Goal: Transaction & Acquisition: Obtain resource

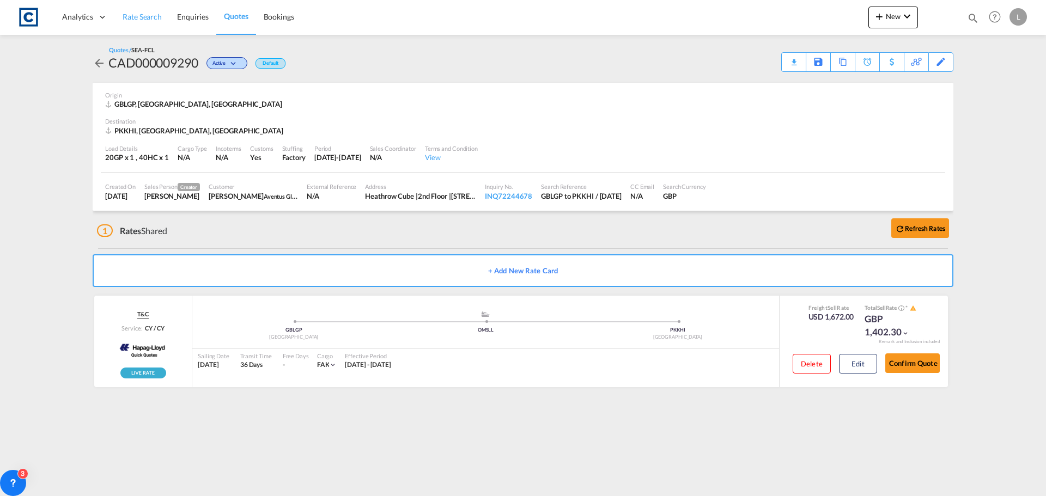
click at [132, 16] on span "Rate Search" at bounding box center [142, 16] width 39 height 9
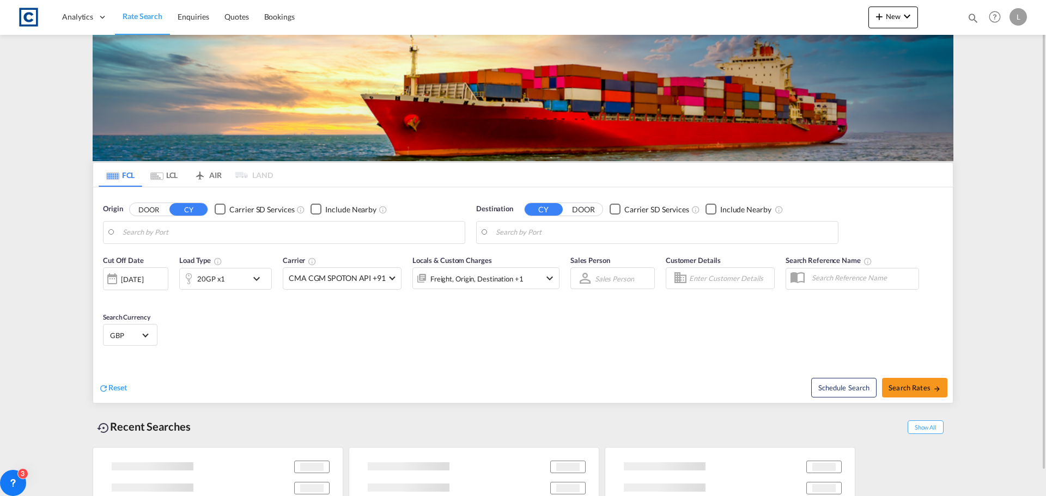
type input "[GEOGRAPHIC_DATA], [GEOGRAPHIC_DATA]"
type input "[GEOGRAPHIC_DATA], PKKHI"
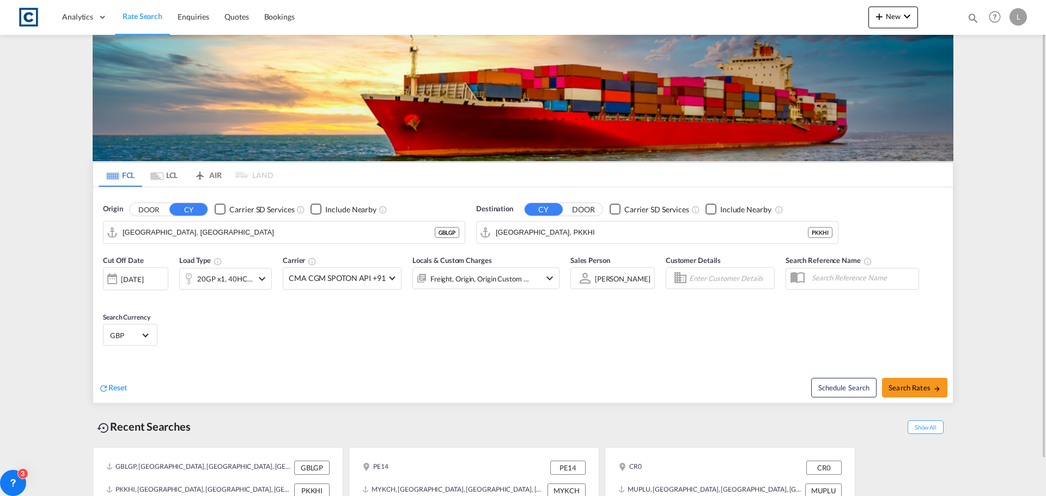
click at [139, 208] on button "DOOR" at bounding box center [149, 209] width 38 height 13
click at [141, 230] on body "Analytics Dashboard Rate Search Enquiries Quotes Bookings" at bounding box center [523, 248] width 1046 height 496
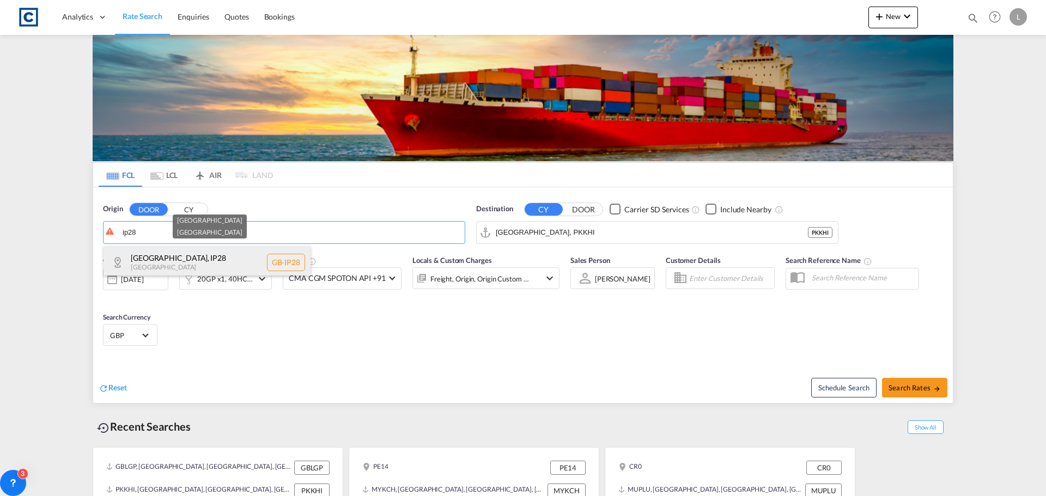
click at [154, 255] on div "[GEOGRAPHIC_DATA] , IP28 [GEOGRAPHIC_DATA] [GEOGRAPHIC_DATA]-IP28" at bounding box center [207, 262] width 207 height 33
type input "GB-IP28, [GEOGRAPHIC_DATA]"
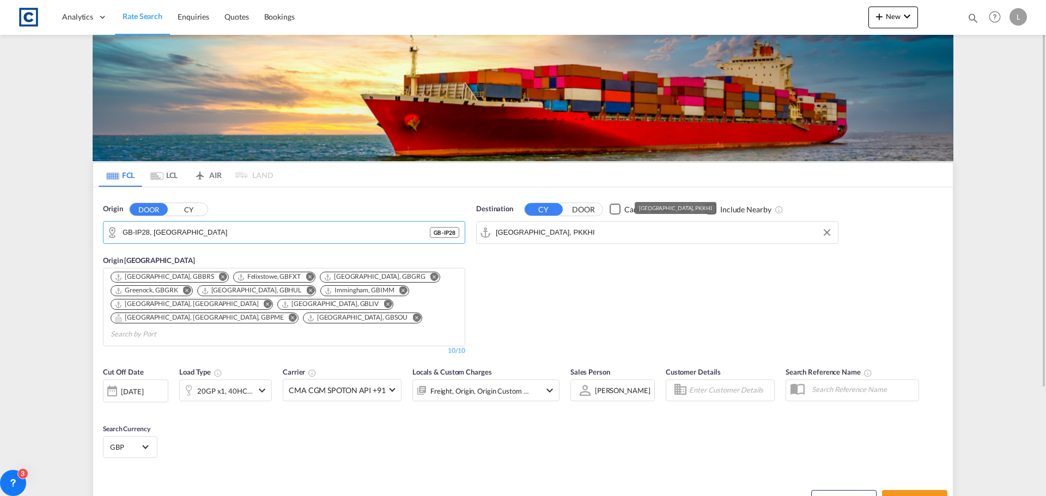
click at [571, 226] on input "[GEOGRAPHIC_DATA], PKKHI" at bounding box center [664, 232] width 337 height 16
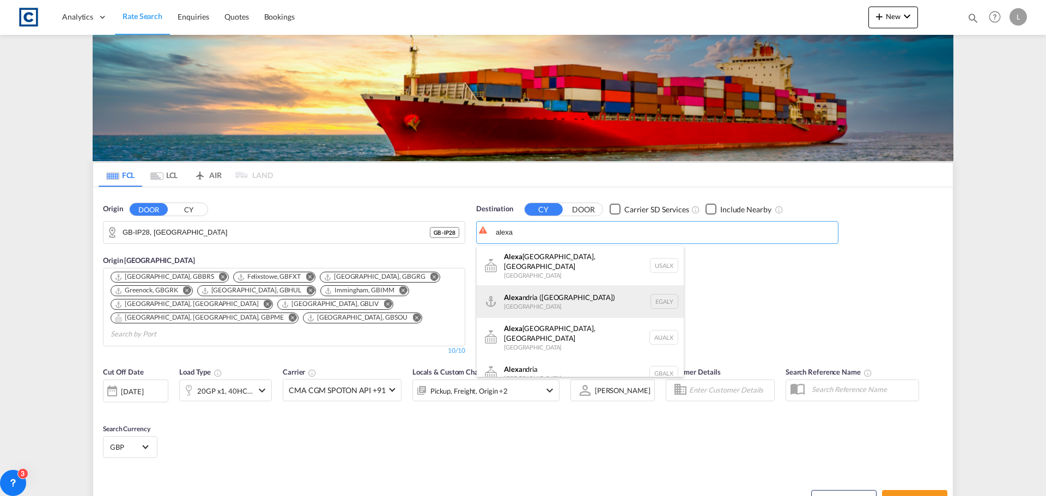
click at [549, 287] on div "[PERSON_NAME] ([GEOGRAPHIC_DATA]) [GEOGRAPHIC_DATA] EGALY" at bounding box center [580, 302] width 207 height 33
type input "Alexandria ([GEOGRAPHIC_DATA]), EGALY"
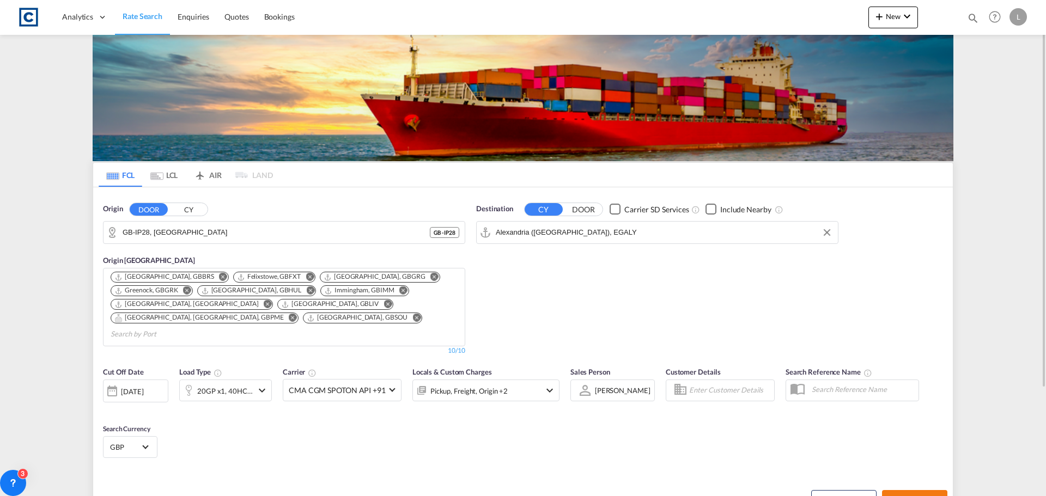
click at [908, 496] on span "Search Rates" at bounding box center [915, 500] width 52 height 9
type input "IP28 to EGALY / [DATE]"
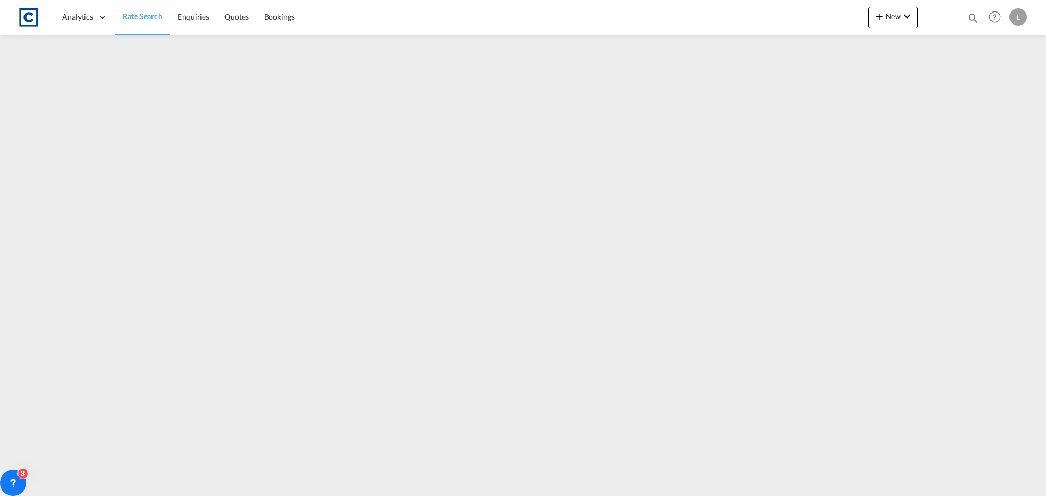
click at [130, 11] on span "Rate Search" at bounding box center [143, 16] width 40 height 11
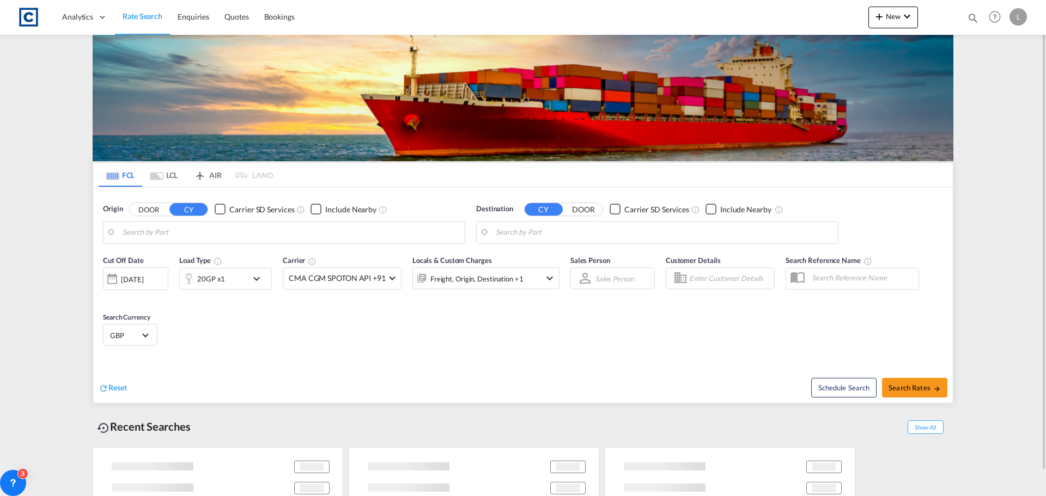
type input "GB-IP28, [GEOGRAPHIC_DATA]"
type input "Alexandria ([GEOGRAPHIC_DATA]), EGALY"
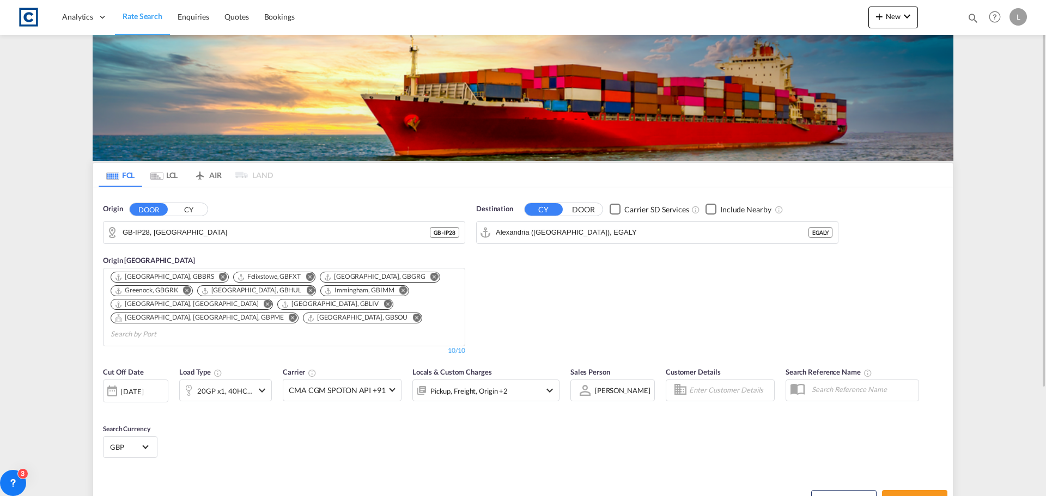
click at [708, 210] on div "Checkbox No Ink" at bounding box center [711, 209] width 11 height 11
click at [908, 496] on span "Search Rates" at bounding box center [915, 500] width 52 height 9
type input "IP28 to EGALY / [DATE]"
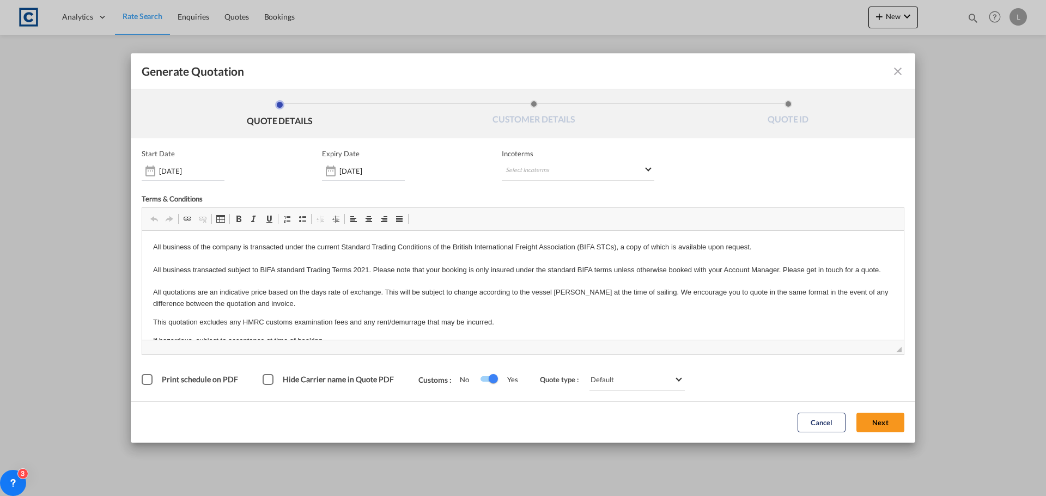
click at [875, 421] on button "Next" at bounding box center [881, 423] width 48 height 20
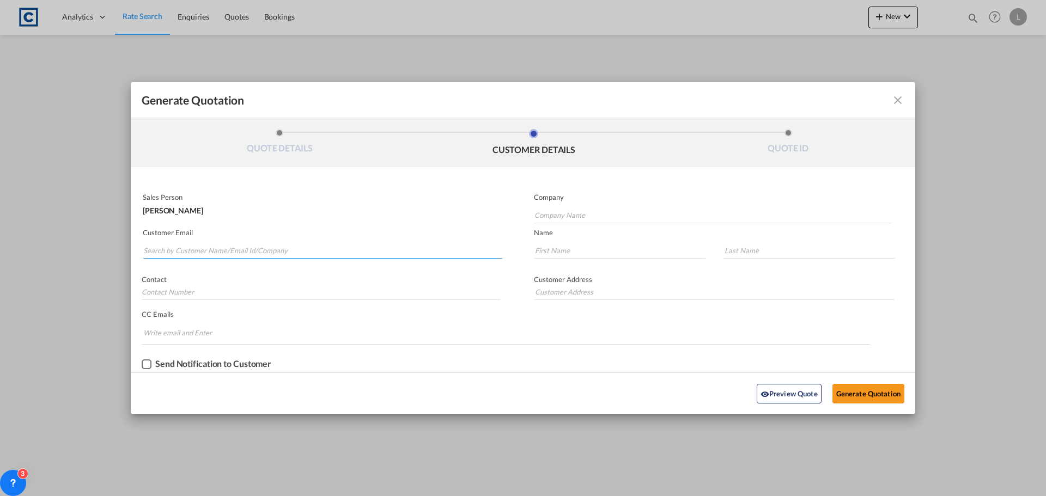
click at [155, 251] on input "Search by Customer Name/Email Id/Company" at bounding box center [322, 250] width 359 height 16
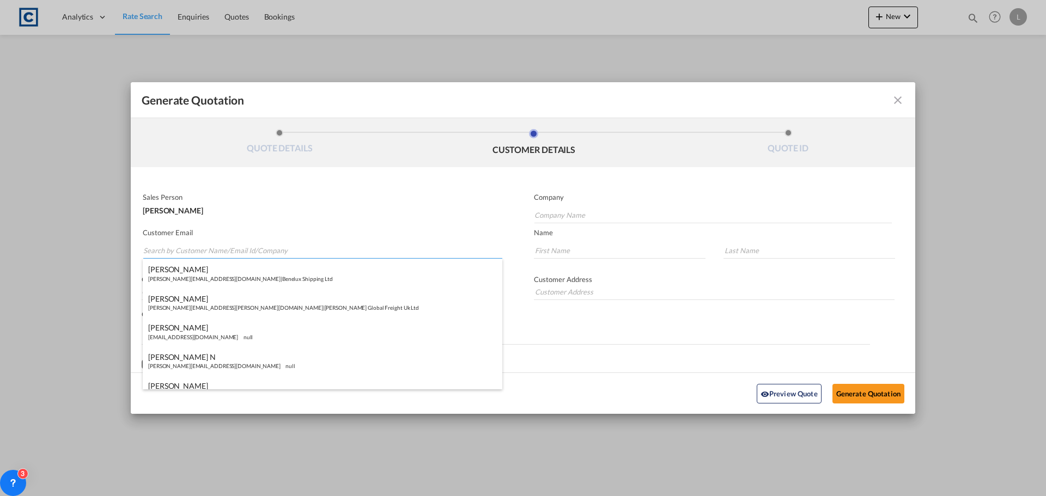
paste input "[PERSON_NAME] <[EMAIL_ADDRESS][DOMAIN_NAME]>"
click at [189, 252] on input "[PERSON_NAME] <[EMAIL_ADDRESS][DOMAIN_NAME]>" at bounding box center [322, 250] width 359 height 16
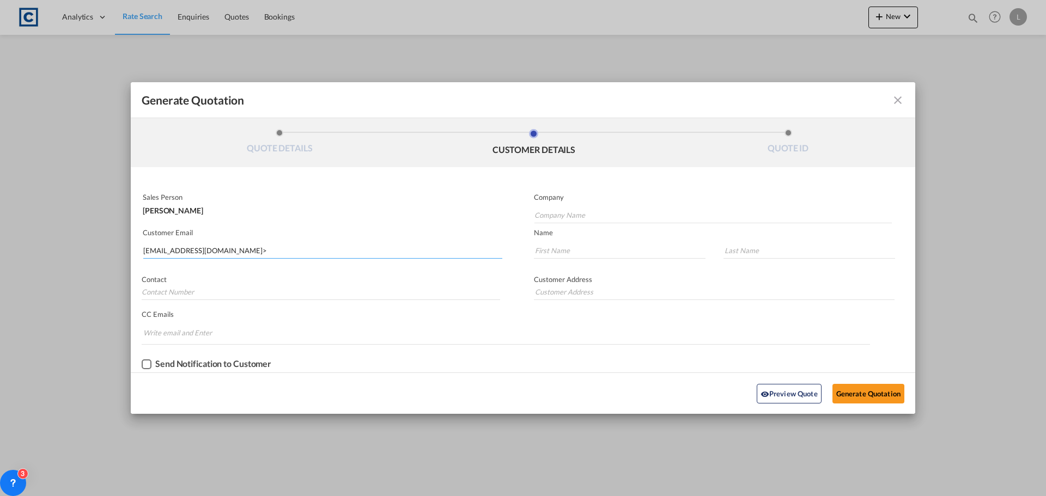
click at [226, 254] on input "[EMAIL_ADDRESS][DOMAIN_NAME]>" at bounding box center [322, 250] width 359 height 16
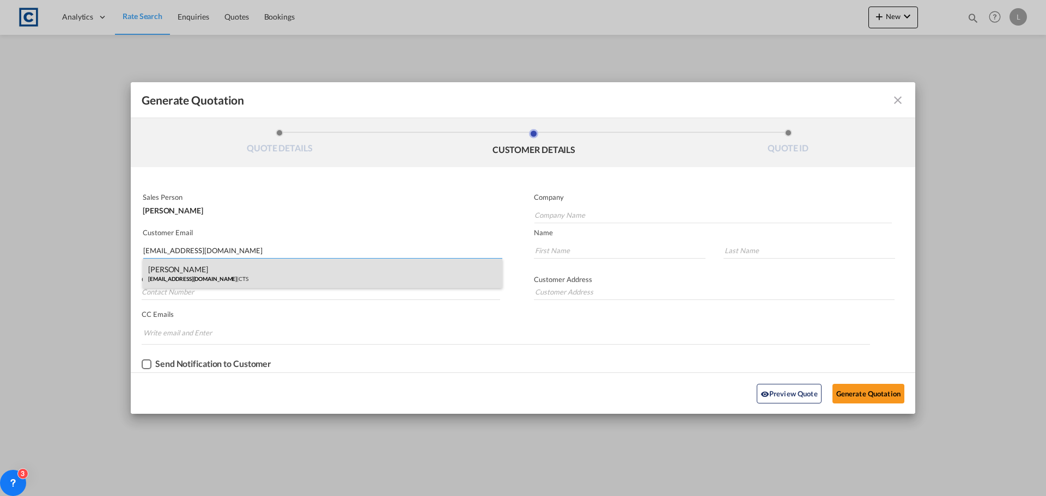
type input "[EMAIL_ADDRESS][DOMAIN_NAME]"
click at [174, 275] on div "[PERSON_NAME] [PERSON_NAME][EMAIL_ADDRESS][DOMAIN_NAME] | CTS" at bounding box center [323, 273] width 360 height 29
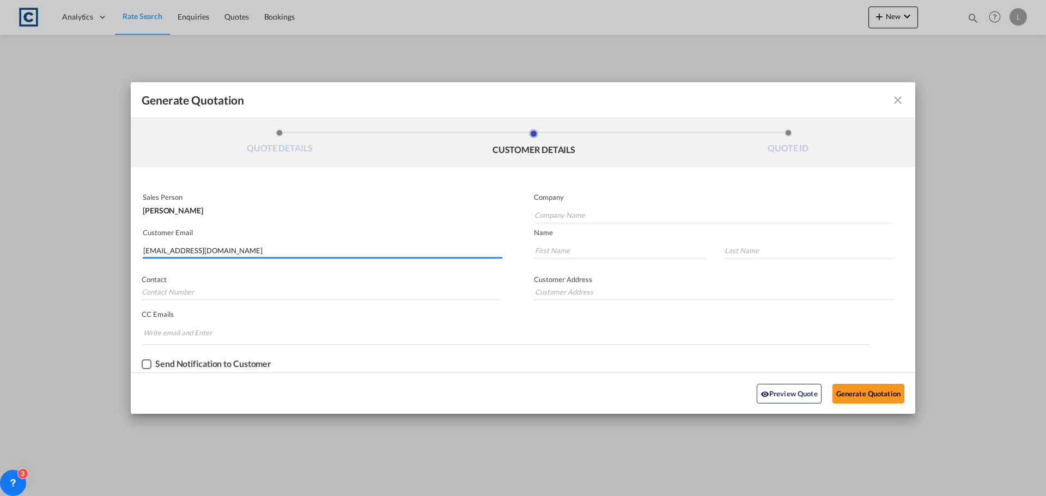
type input "CTS"
type input "[PERSON_NAME]"
type input "[PHONE_NUMBER]"
type input "[STREET_ADDRESS]"
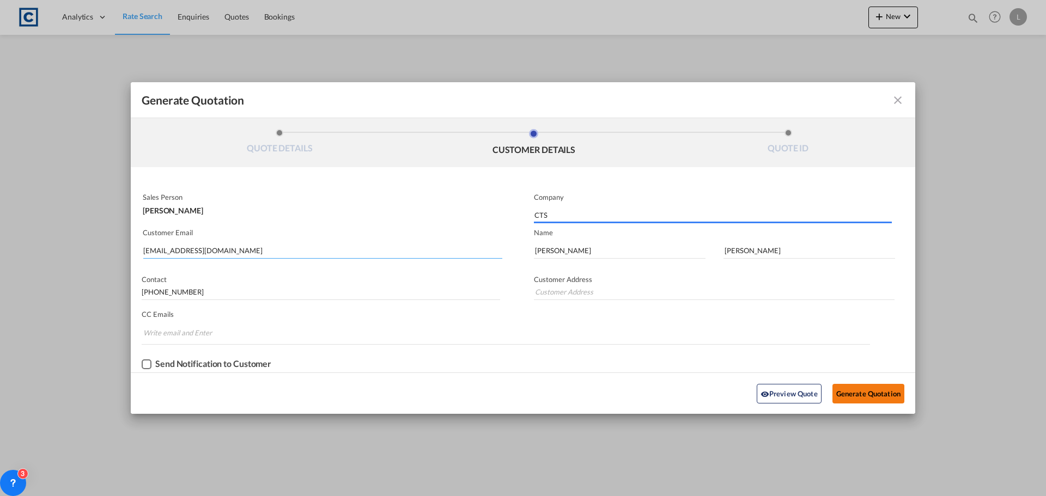
type input "[STREET_ADDRESS]"
click at [859, 388] on button "Generate Quotation" at bounding box center [869, 394] width 72 height 20
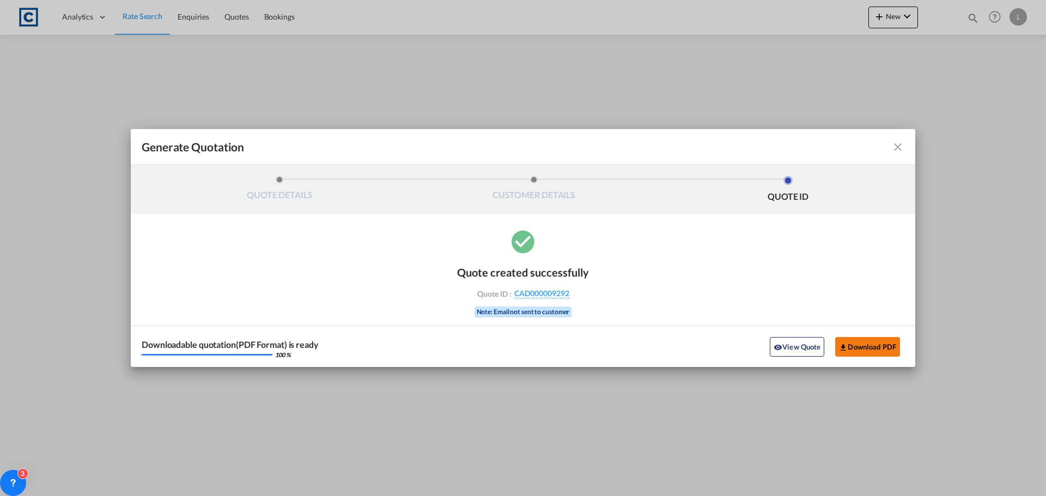
click at [866, 343] on button "Download PDF" at bounding box center [867, 347] width 65 height 20
click at [893, 145] on md-icon "icon-close fg-AAA8AD cursor m-0" at bounding box center [897, 147] width 13 height 13
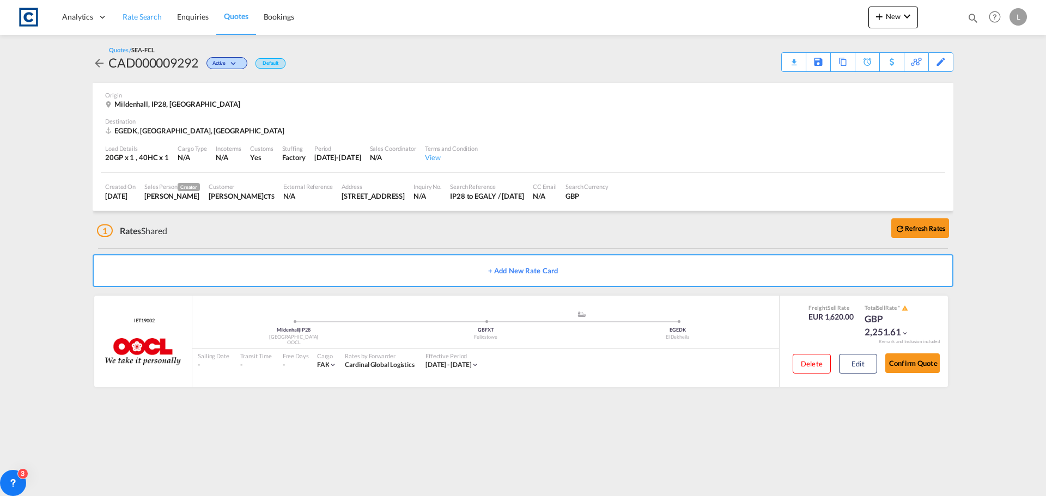
click at [138, 14] on span "Rate Search" at bounding box center [142, 16] width 39 height 9
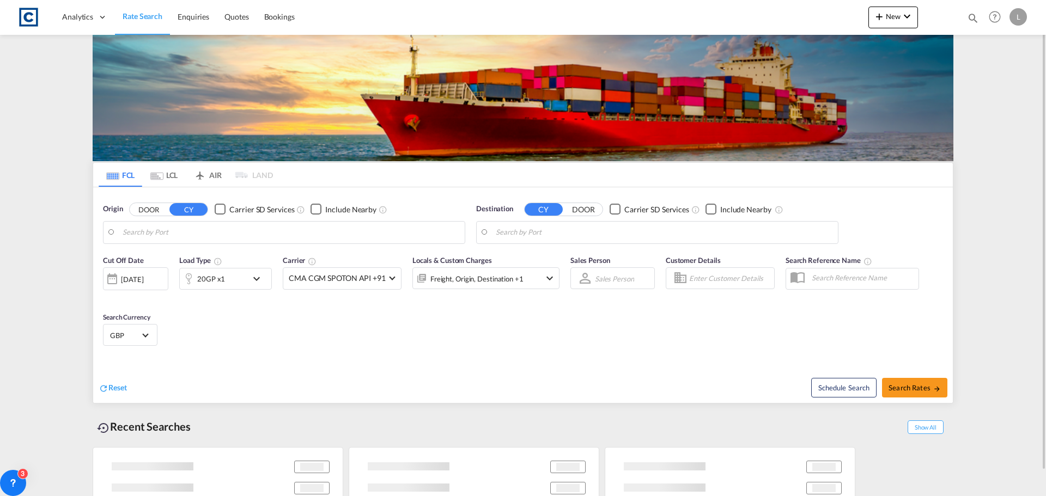
type input "GB-IP28, [GEOGRAPHIC_DATA]"
type input "Alexandria ([GEOGRAPHIC_DATA]), EGALY"
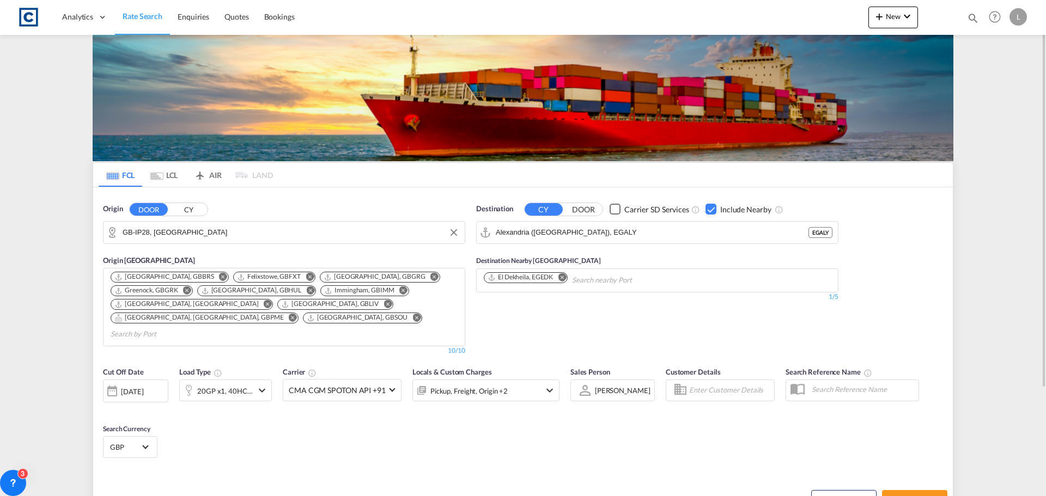
click at [223, 232] on input "GB-IP28, [GEOGRAPHIC_DATA]" at bounding box center [291, 232] width 337 height 16
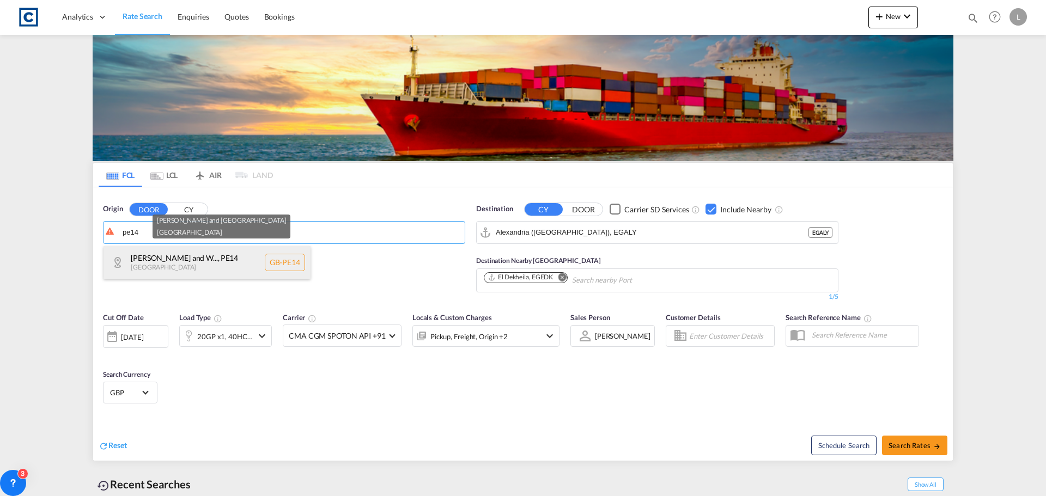
click at [201, 258] on div "[PERSON_NAME] and W... , PE14 [GEOGRAPHIC_DATA] [GEOGRAPHIC_DATA]-PE14" at bounding box center [207, 262] width 207 height 33
type input "GB-PE14, [PERSON_NAME] and [GEOGRAPHIC_DATA]"
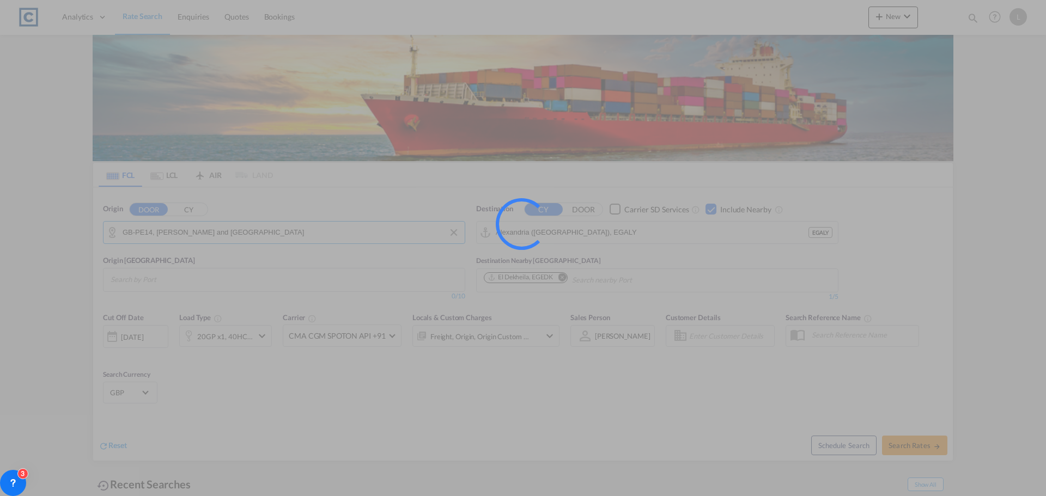
click at [649, 230] on div at bounding box center [523, 248] width 1046 height 496
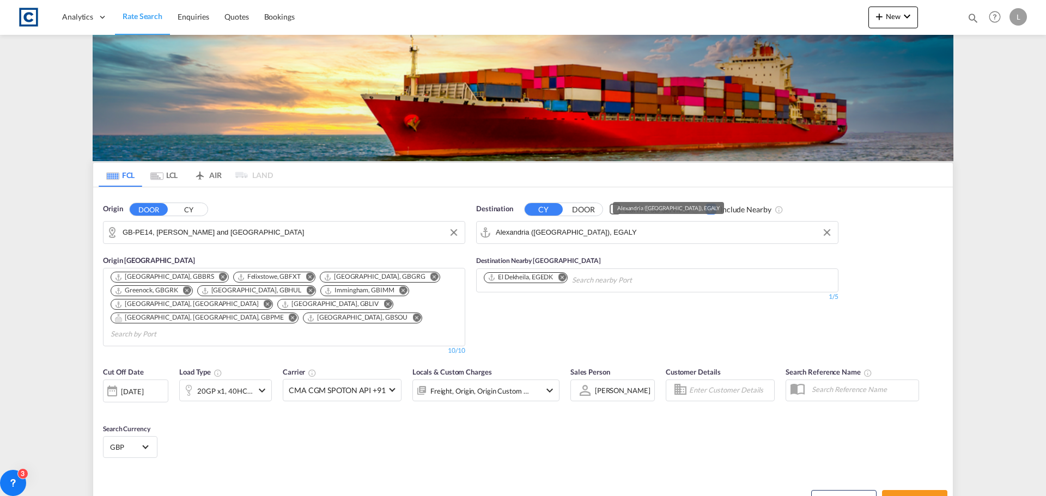
click at [649, 230] on input "Alexandria ([GEOGRAPHIC_DATA]), EGALY" at bounding box center [664, 232] width 337 height 16
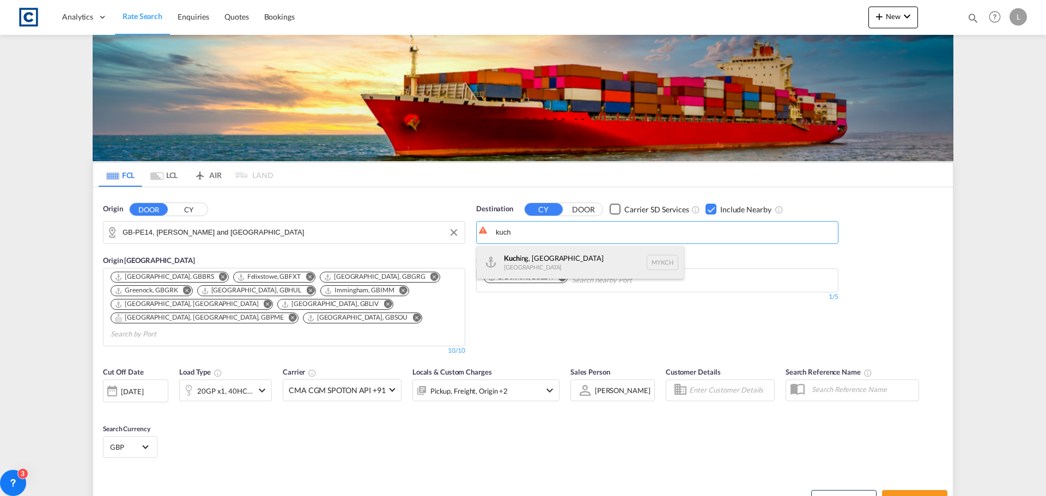
click at [567, 261] on div "Kuch ing, [GEOGRAPHIC_DATA] [GEOGRAPHIC_DATA] MYKCH" at bounding box center [580, 262] width 207 height 33
type input "Kuching, [GEOGRAPHIC_DATA], MYKCH"
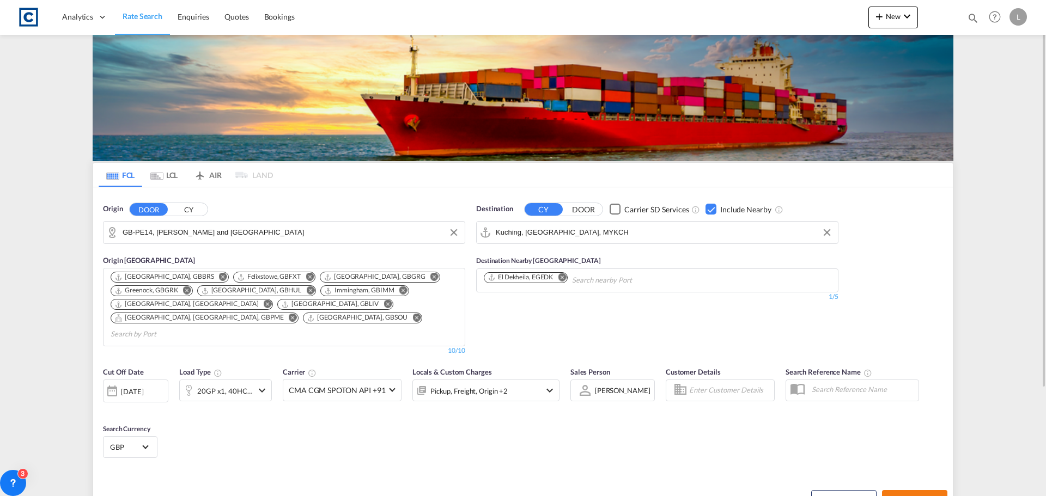
click at [918, 490] on button "Search Rates" at bounding box center [914, 500] width 65 height 20
type input "PE14 to MYKCH / [DATE]"
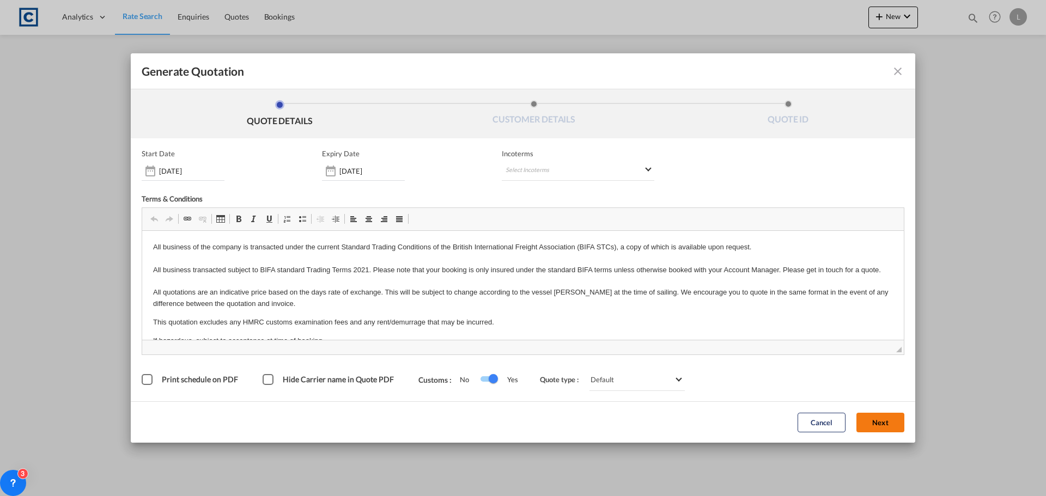
click at [872, 427] on button "Next" at bounding box center [881, 423] width 48 height 20
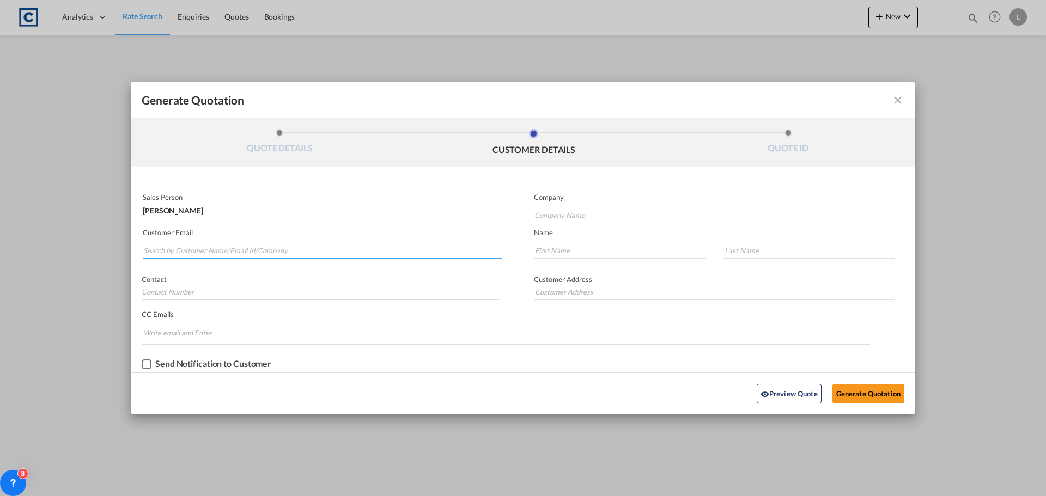
click at [153, 248] on input "Search by Customer Name/Email Id/Company" at bounding box center [322, 250] width 359 height 16
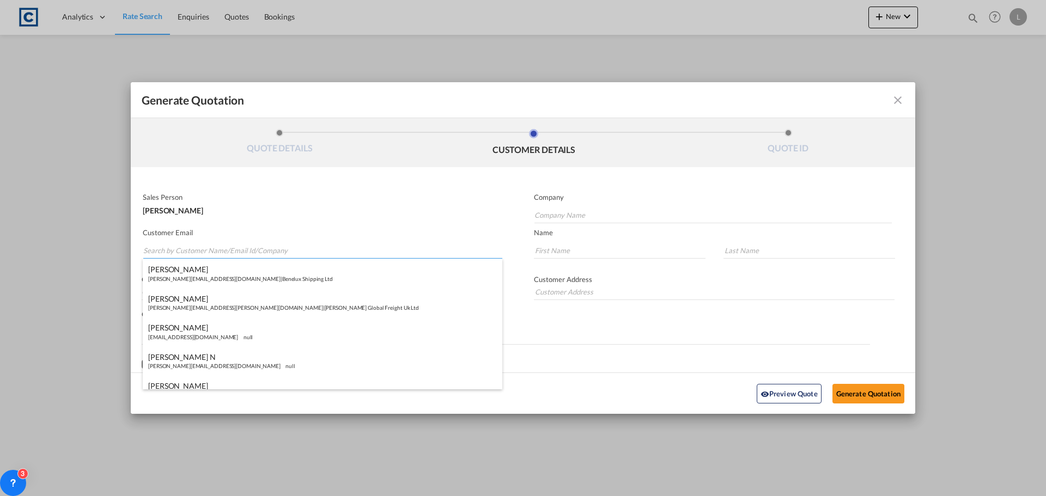
paste input "[PERSON_NAME] ([GEOGRAPHIC_DATA]) <[PERSON_NAME][EMAIL_ADDRESS][PERSON_NAME][DO…"
click at [211, 249] on input "[PERSON_NAME] ([GEOGRAPHIC_DATA]) <[PERSON_NAME][EMAIL_ADDRESS][PERSON_NAME][DO…" at bounding box center [322, 250] width 359 height 16
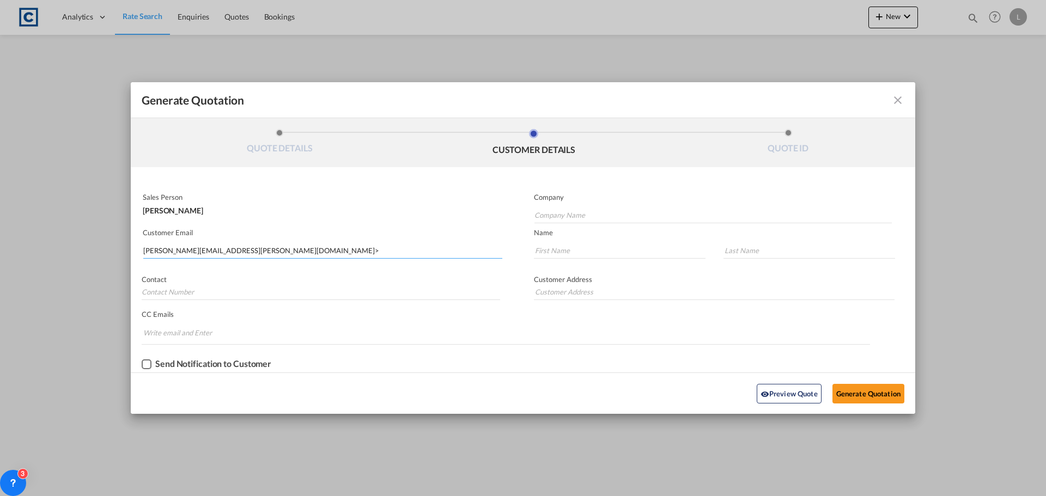
click at [296, 253] on input "[PERSON_NAME][EMAIL_ADDRESS][PERSON_NAME][DOMAIN_NAME]>" at bounding box center [322, 250] width 359 height 16
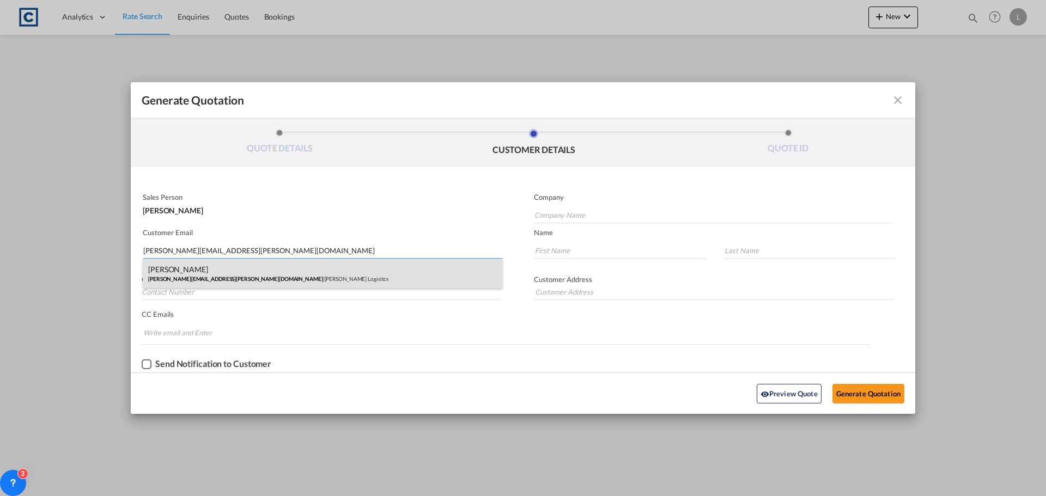
type input "[PERSON_NAME][EMAIL_ADDRESS][PERSON_NAME][DOMAIN_NAME]"
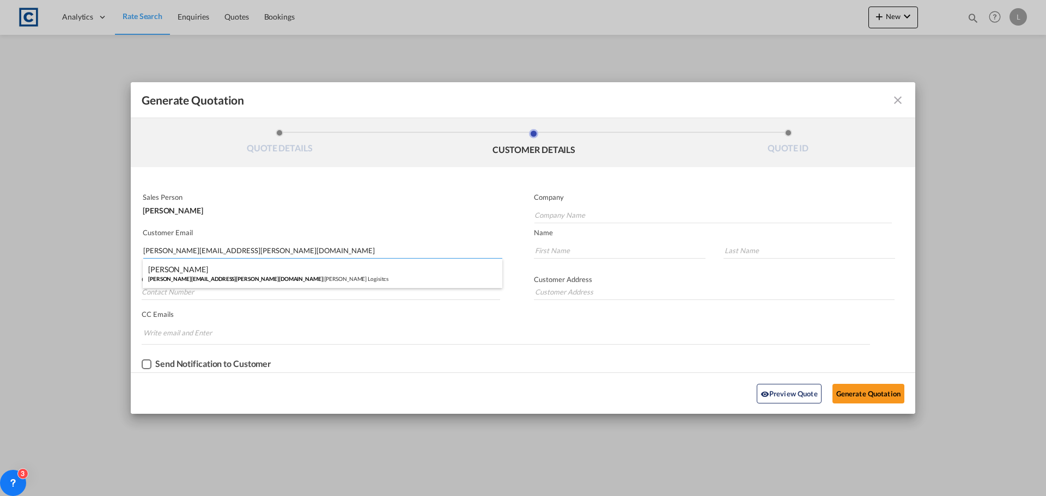
click at [167, 268] on div "[PERSON_NAME] [PERSON_NAME][EMAIL_ADDRESS][PERSON_NAME][DOMAIN_NAME] | [PERSON_…" at bounding box center [323, 273] width 360 height 29
type input "[PERSON_NAME] Logisitcs"
type input "[PERSON_NAME]"
type input "Locarno"
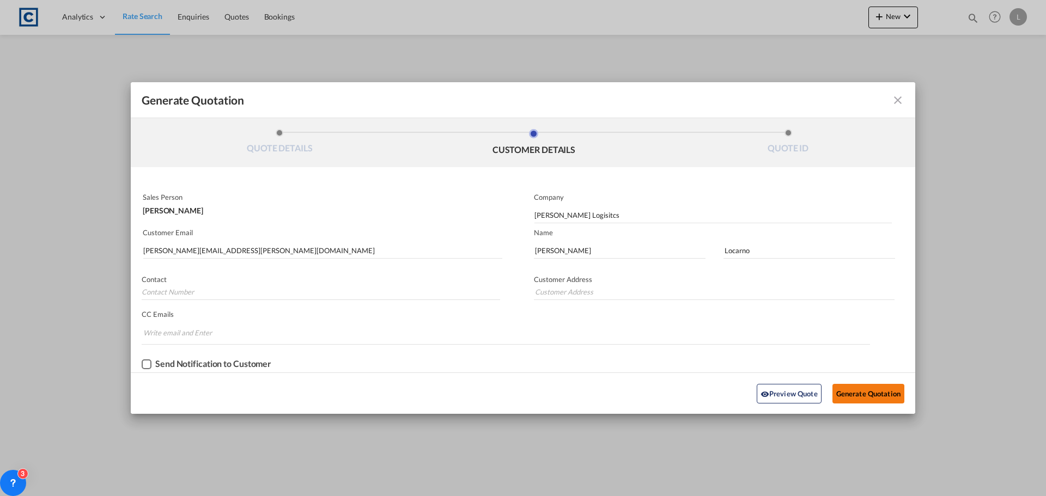
click at [857, 391] on button "Generate Quotation" at bounding box center [869, 394] width 72 height 20
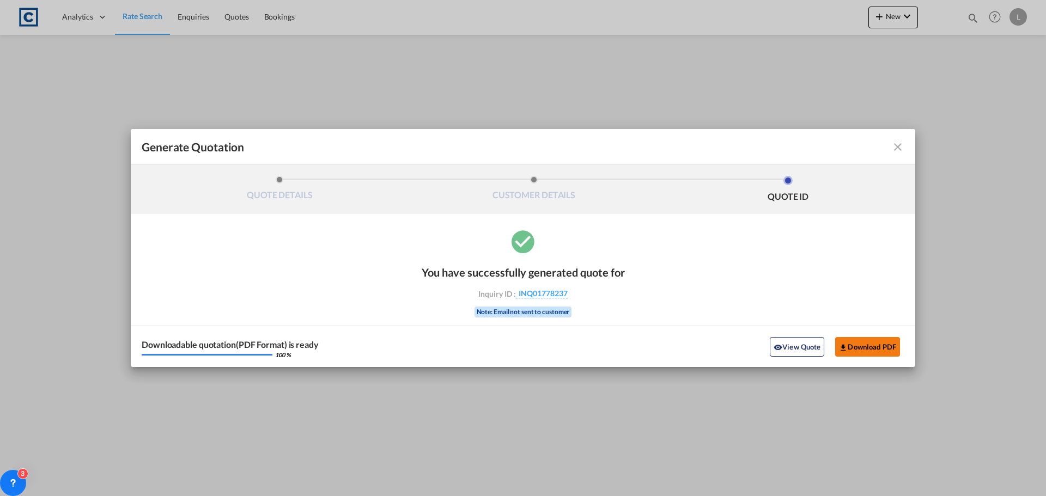
click at [871, 342] on button "Download PDF" at bounding box center [867, 347] width 65 height 20
click at [901, 150] on md-icon "icon-close fg-AAA8AD cursor m-0" at bounding box center [897, 147] width 13 height 13
